Goal: Task Accomplishment & Management: Manage account settings

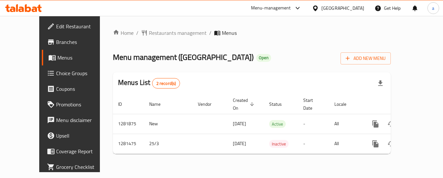
click at [149, 34] on span "Restaurants management" at bounding box center [178, 33] width 58 height 8
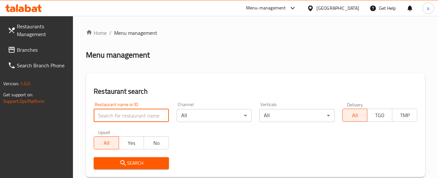
click at [136, 115] on input "search" at bounding box center [131, 115] width 75 height 13
paste input "694403"
type input "694403"
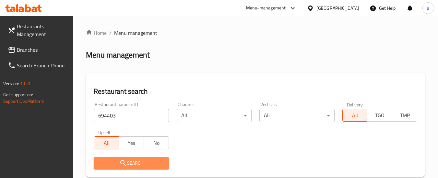
click at [160, 162] on span "Search" at bounding box center [131, 163] width 65 height 8
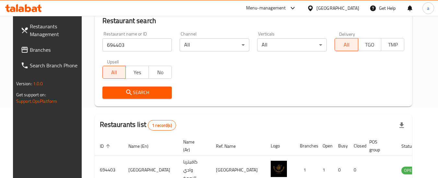
scroll to position [112, 0]
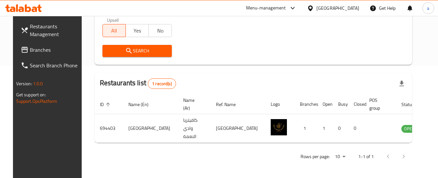
drag, startPoint x: 51, startPoint y: 48, endPoint x: 57, endPoint y: 52, distance: 6.7
click at [51, 48] on span "Branches" at bounding box center [55, 50] width 51 height 8
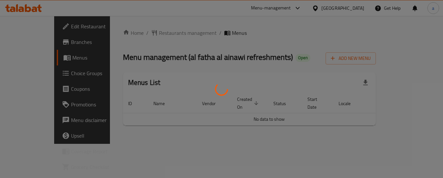
click at [178, 21] on div at bounding box center [221, 89] width 443 height 178
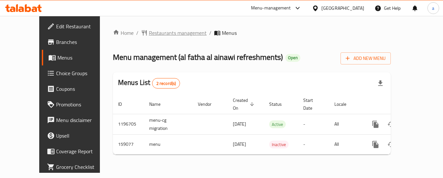
click at [151, 33] on span "Restaurants management" at bounding box center [178, 33] width 58 height 8
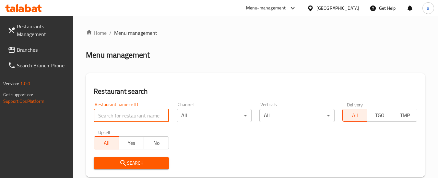
click at [139, 116] on input "search" at bounding box center [131, 115] width 75 height 13
paste input "615607"
type input "615607"
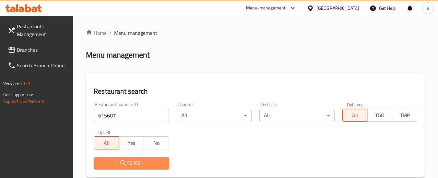
click at [142, 167] on button "Search" at bounding box center [131, 163] width 75 height 12
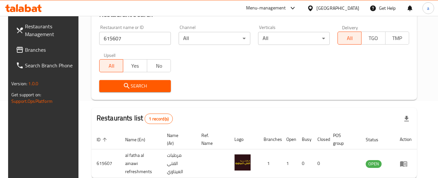
scroll to position [112, 0]
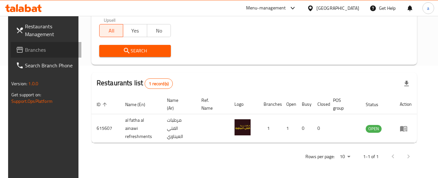
click at [43, 50] on span "Branches" at bounding box center [50, 50] width 51 height 8
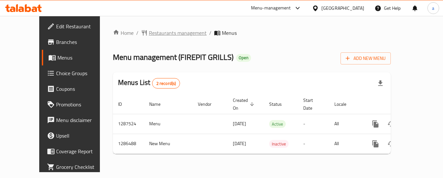
click at [163, 31] on span "Restaurants management" at bounding box center [178, 33] width 58 height 8
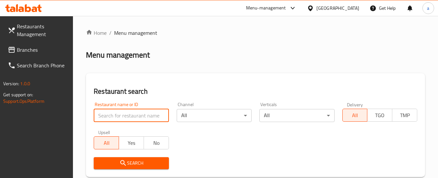
click at [132, 114] on input "search" at bounding box center [131, 115] width 75 height 13
paste input "696424"
type input "696424"
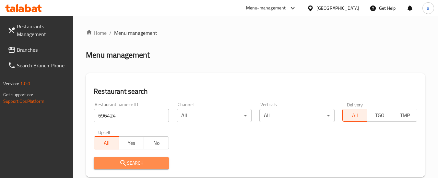
click at [142, 165] on span "Search" at bounding box center [131, 163] width 65 height 8
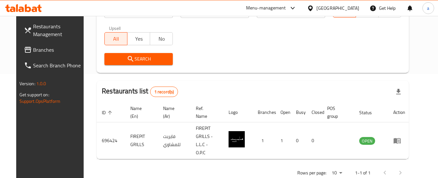
scroll to position [39, 0]
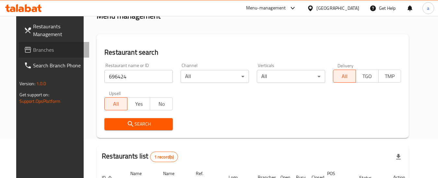
click at [54, 49] on span "Branches" at bounding box center [58, 50] width 51 height 8
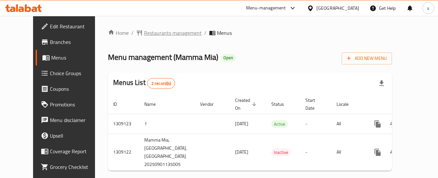
click at [147, 32] on span "Restaurants management" at bounding box center [173, 33] width 58 height 8
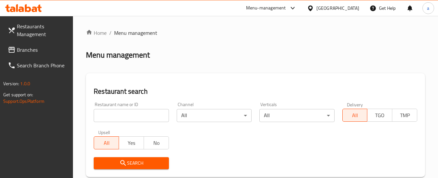
click at [136, 112] on input "search" at bounding box center [131, 115] width 75 height 13
paste input "705165"
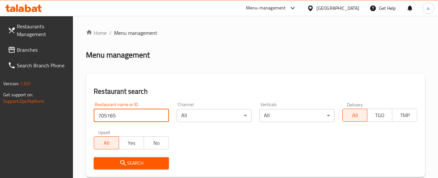
type input "705165"
click at [138, 166] on span "Search" at bounding box center [131, 163] width 65 height 8
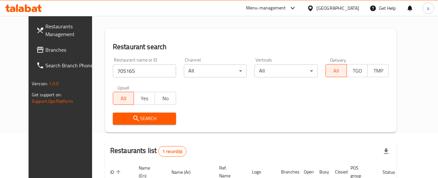
scroll to position [42, 0]
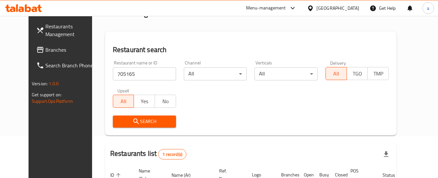
click at [45, 51] on span "Branches" at bounding box center [70, 50] width 51 height 8
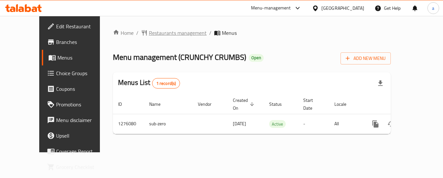
click at [149, 35] on span "Restaurants management" at bounding box center [178, 33] width 58 height 8
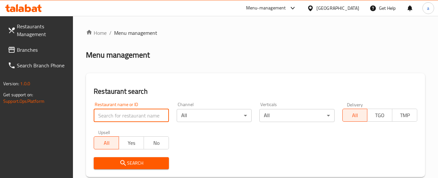
click at [138, 117] on input "search" at bounding box center [131, 115] width 75 height 13
paste input "691880"
type input "691880"
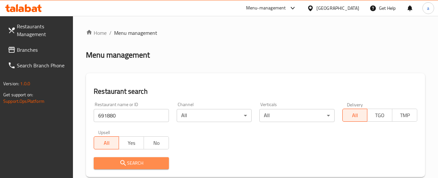
click at [149, 162] on span "Search" at bounding box center [131, 163] width 65 height 8
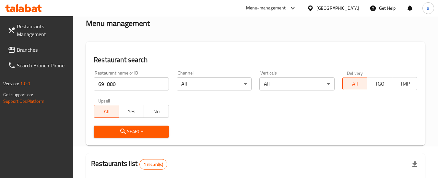
scroll to position [15, 0]
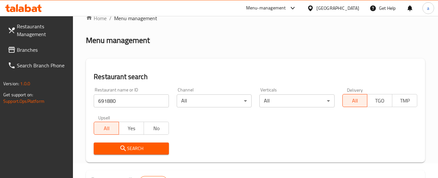
click at [326, 6] on div "[GEOGRAPHIC_DATA]" at bounding box center [338, 8] width 43 height 7
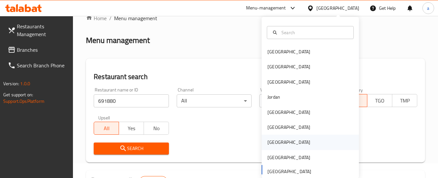
click at [305, 138] on div "[GEOGRAPHIC_DATA]" at bounding box center [310, 141] width 97 height 15
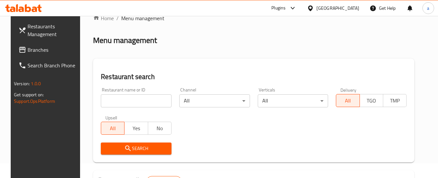
click at [35, 54] on span "Branches" at bounding box center [53, 50] width 51 height 8
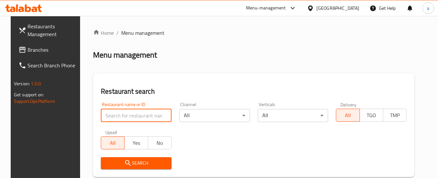
click at [131, 115] on input "search" at bounding box center [136, 115] width 71 height 13
paste input "696575"
type input "696575"
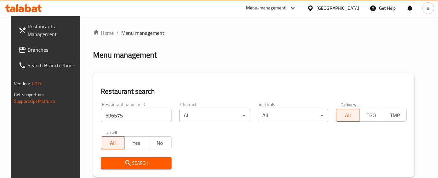
click at [155, 163] on span "Search" at bounding box center [136, 163] width 60 height 8
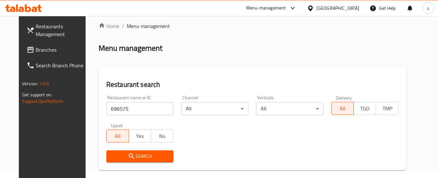
scroll to position [6, 0]
click at [352, 9] on div "[GEOGRAPHIC_DATA]" at bounding box center [338, 8] width 43 height 7
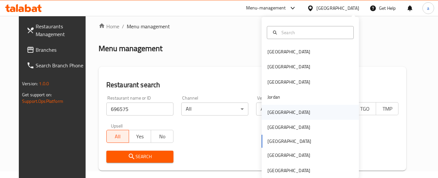
click at [302, 115] on div "[GEOGRAPHIC_DATA]" at bounding box center [310, 111] width 97 height 15
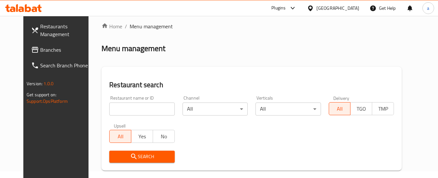
click at [46, 49] on span "Branches" at bounding box center [65, 50] width 51 height 8
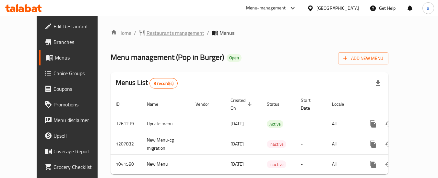
click at [156, 31] on span "Restaurants management" at bounding box center [176, 33] width 58 height 8
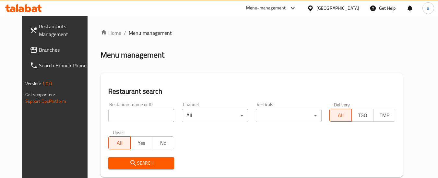
click at [129, 116] on input "search" at bounding box center [141, 115] width 66 height 13
paste input "662140"
type input "662140"
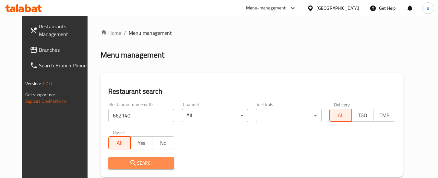
click at [163, 163] on span "Search" at bounding box center [141, 163] width 55 height 8
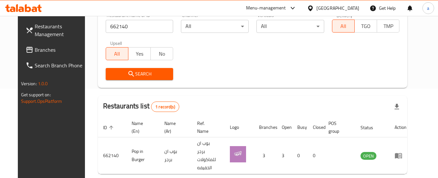
scroll to position [74, 0]
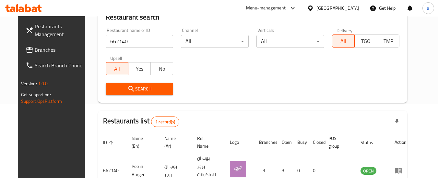
click at [352, 8] on div "[GEOGRAPHIC_DATA]" at bounding box center [338, 8] width 43 height 7
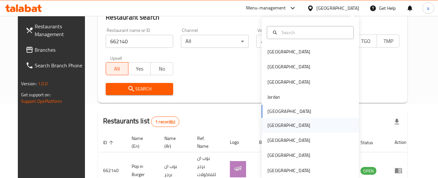
click at [295, 129] on div "[GEOGRAPHIC_DATA]" at bounding box center [310, 124] width 97 height 15
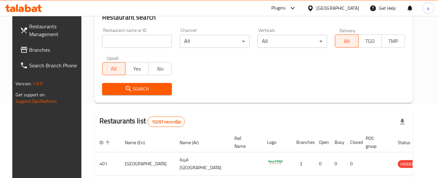
click at [354, 10] on div "[GEOGRAPHIC_DATA]" at bounding box center [338, 8] width 43 height 7
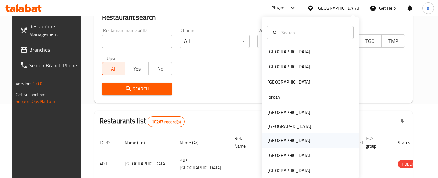
click at [289, 143] on div "[GEOGRAPHIC_DATA]" at bounding box center [310, 139] width 97 height 15
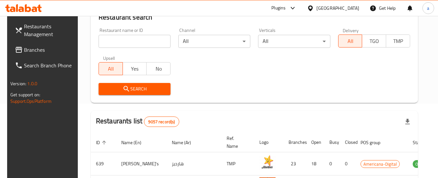
click at [351, 12] on div "[GEOGRAPHIC_DATA]" at bounding box center [333, 8] width 63 height 16
click at [351, 11] on div "[GEOGRAPHIC_DATA]" at bounding box center [338, 8] width 43 height 7
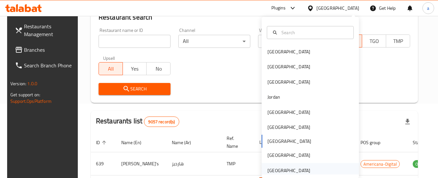
click at [320, 171] on div "[GEOGRAPHIC_DATA]" at bounding box center [310, 170] width 97 height 15
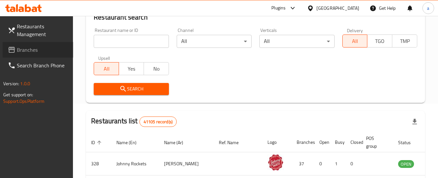
click at [44, 47] on span "Branches" at bounding box center [42, 50] width 51 height 8
